Goal: Manage account settings

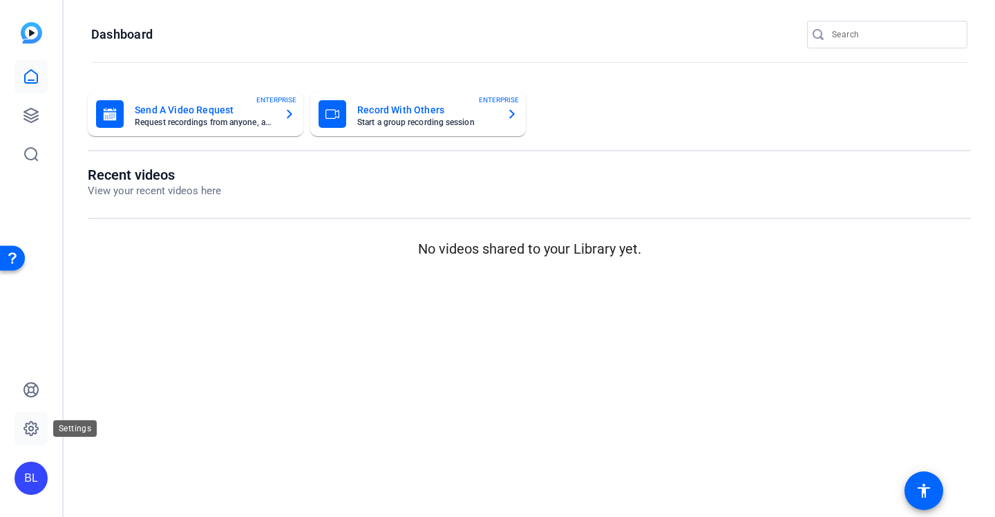
click at [36, 426] on icon at bounding box center [31, 429] width 14 height 14
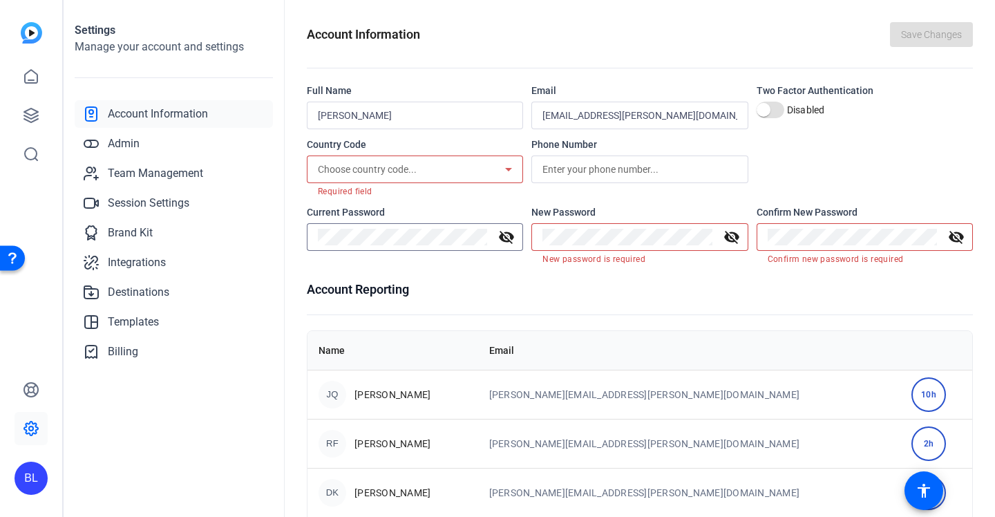
click at [505, 234] on mat-icon "visibility_off" at bounding box center [506, 237] width 33 height 17
click at [510, 265] on openreel-account-information "Account Information Save Changes Full Name Barnaby Logan Email barnaby.logan@te…" at bounding box center [640, 318] width 666 height 592
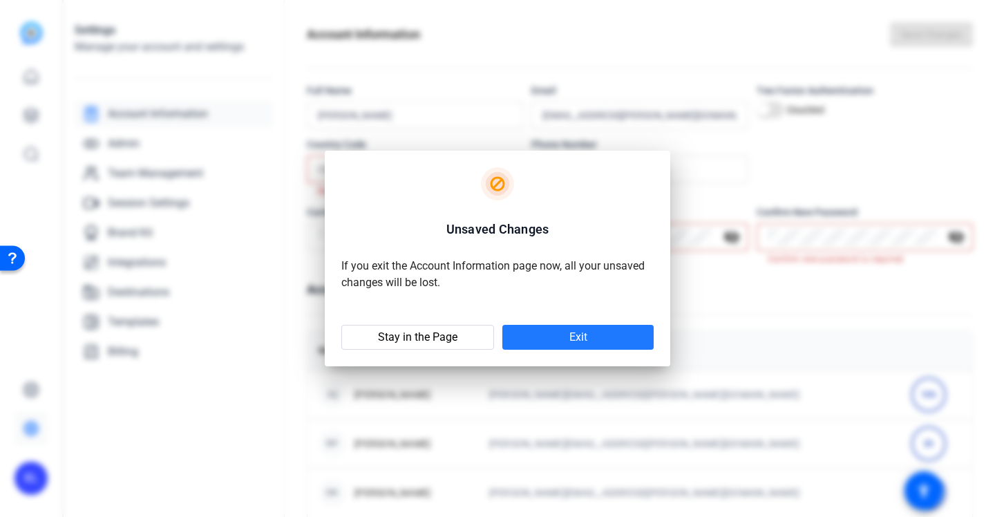
click at [574, 337] on span "Exit" at bounding box center [579, 337] width 18 height 14
